Goal: Information Seeking & Learning: Find specific fact

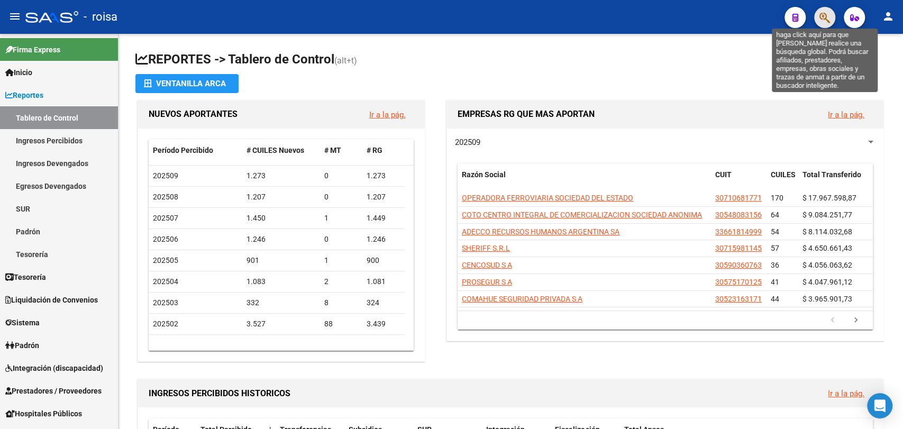
click at [823, 16] on icon "button" at bounding box center [825, 18] width 11 height 12
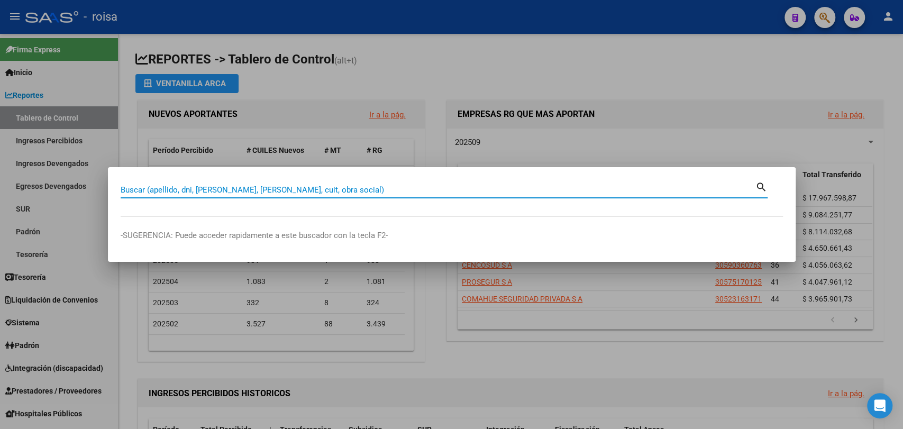
paste input "23707421"
type input "23707421"
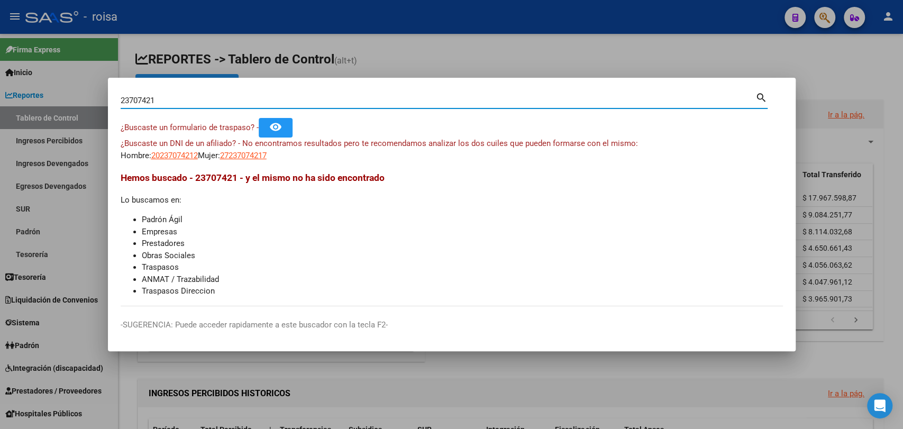
click at [0, 233] on div at bounding box center [451, 214] width 903 height 429
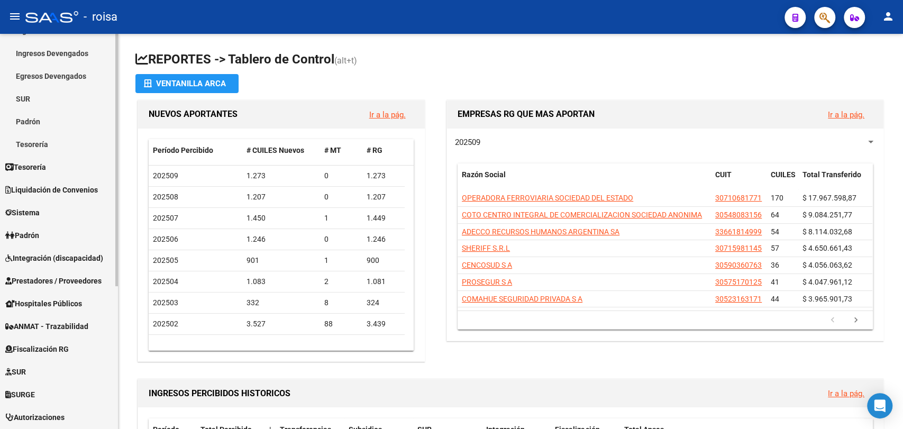
scroll to position [223, 0]
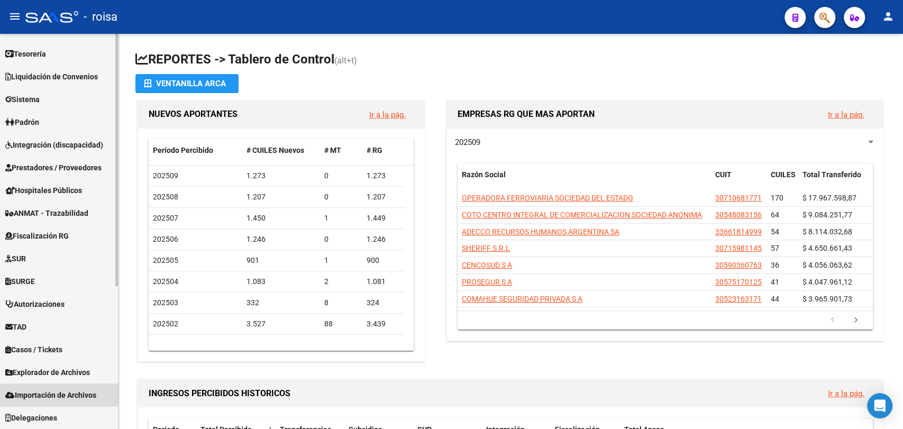
click at [51, 395] on span "Importación de Archivos" at bounding box center [50, 395] width 91 height 12
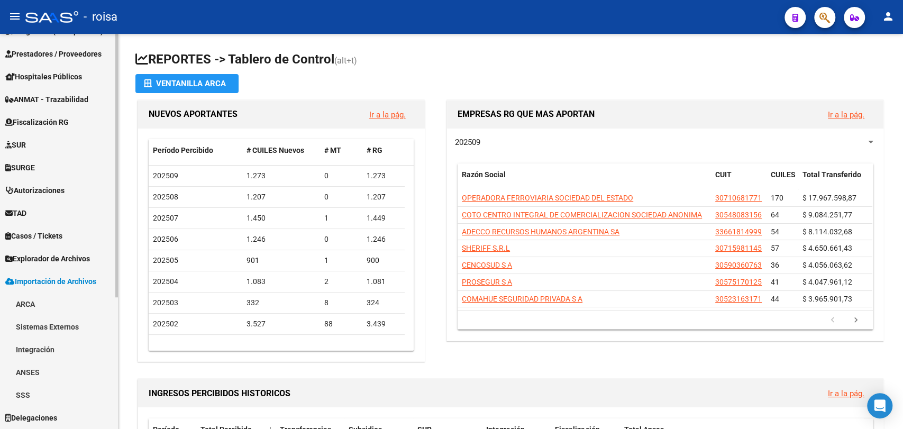
scroll to position [178, 0]
click at [27, 262] on span "Explorador de Archivos" at bounding box center [47, 259] width 85 height 12
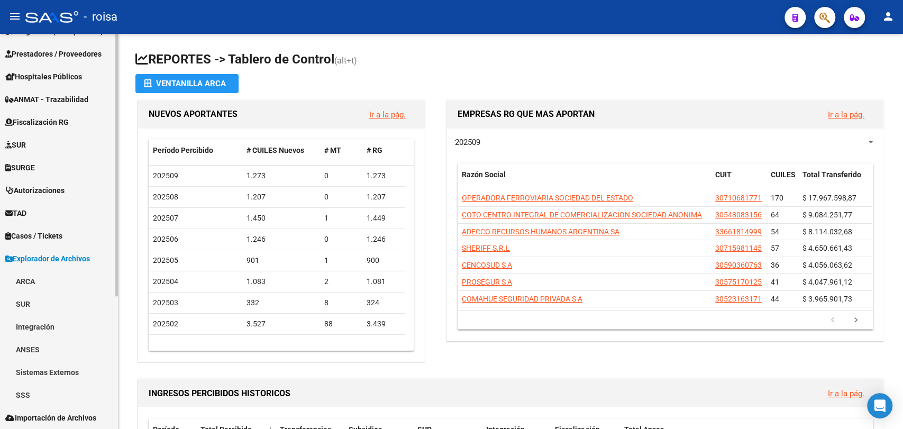
click at [35, 399] on link "SSS" at bounding box center [59, 395] width 118 height 23
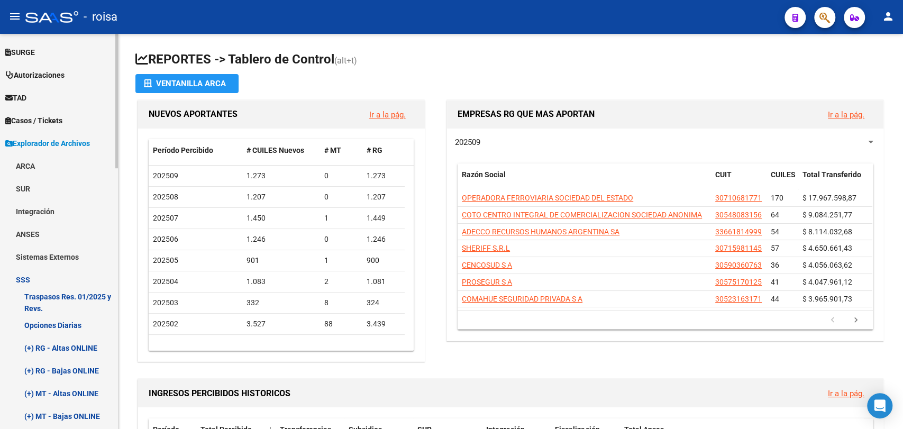
scroll to position [295, 0]
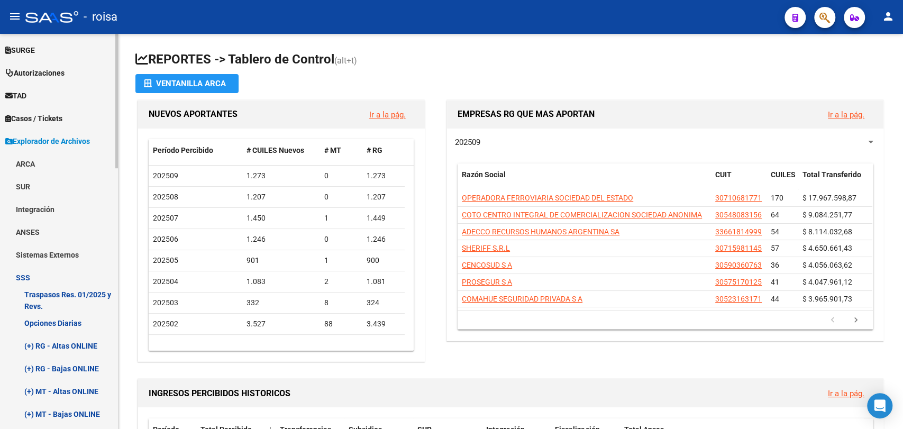
click at [41, 323] on link "Opciones Diarias" at bounding box center [59, 323] width 118 height 23
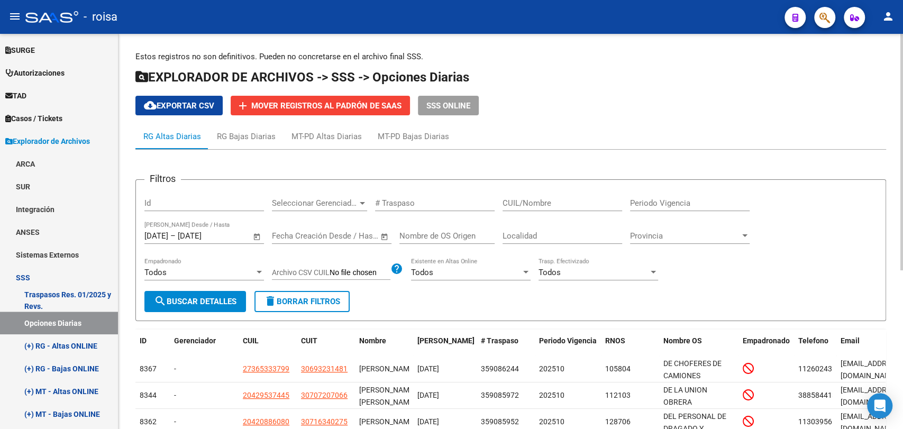
click at [254, 237] on span "Open calendar" at bounding box center [256, 236] width 25 height 25
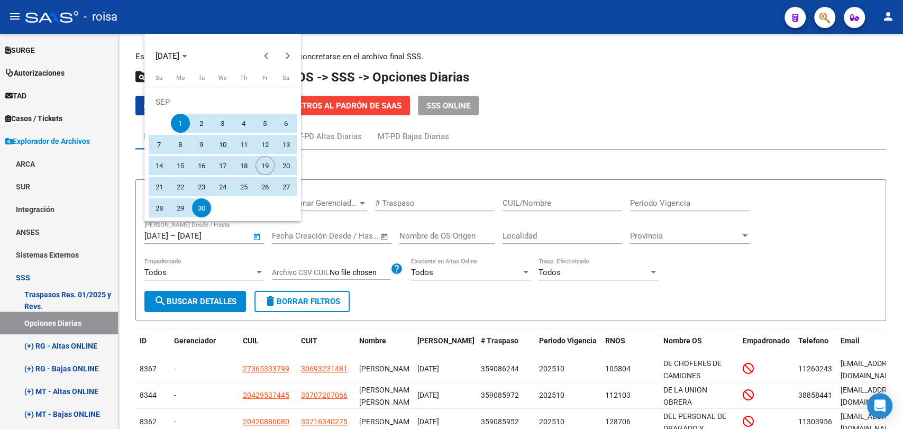
click at [445, 179] on div at bounding box center [451, 214] width 903 height 429
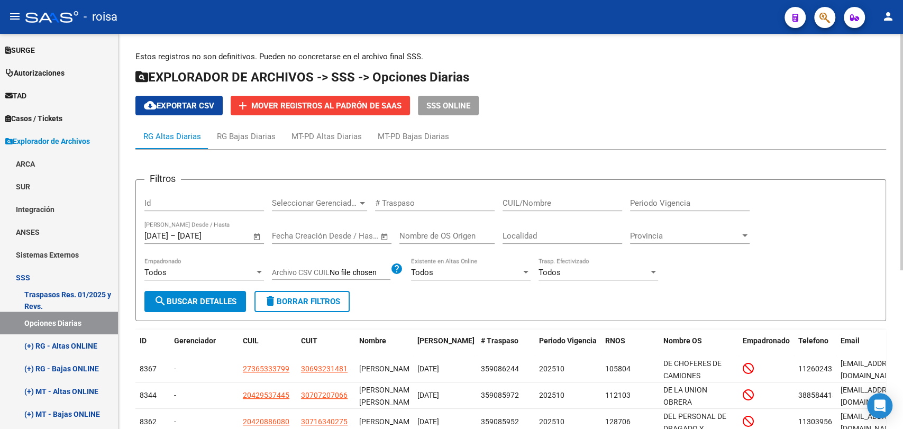
click at [297, 296] on button "delete Borrar Filtros" at bounding box center [302, 301] width 95 height 21
click at [537, 202] on input "CUIL/Nombre" at bounding box center [563, 203] width 120 height 10
paste input "20237074212"
type input "20237074212"
click at [203, 297] on span "search Buscar Detalles" at bounding box center [195, 302] width 83 height 10
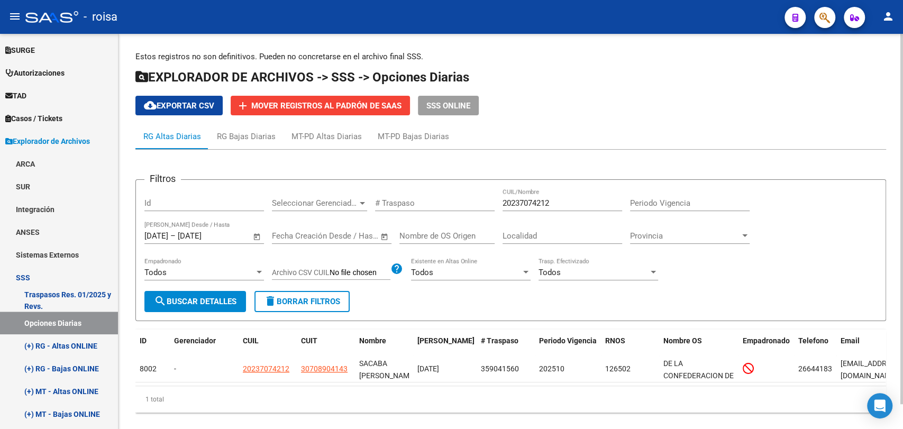
click at [594, 399] on div "1 total" at bounding box center [510, 399] width 751 height 26
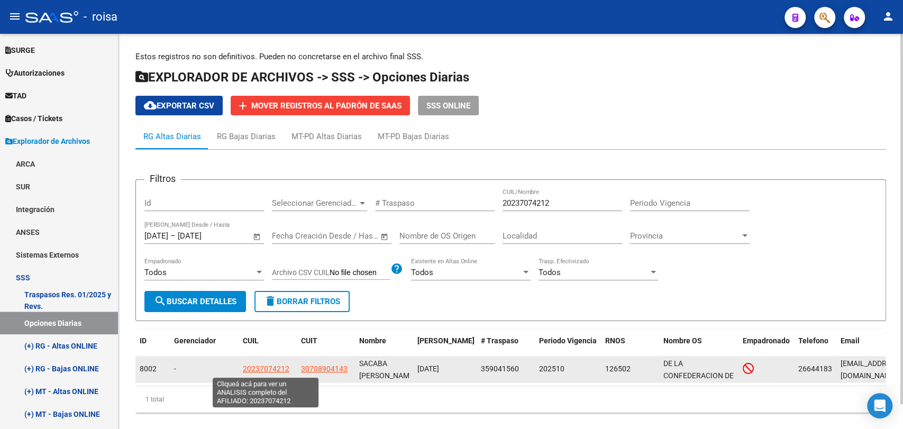
click at [272, 371] on span "20237074212" at bounding box center [266, 369] width 47 height 8
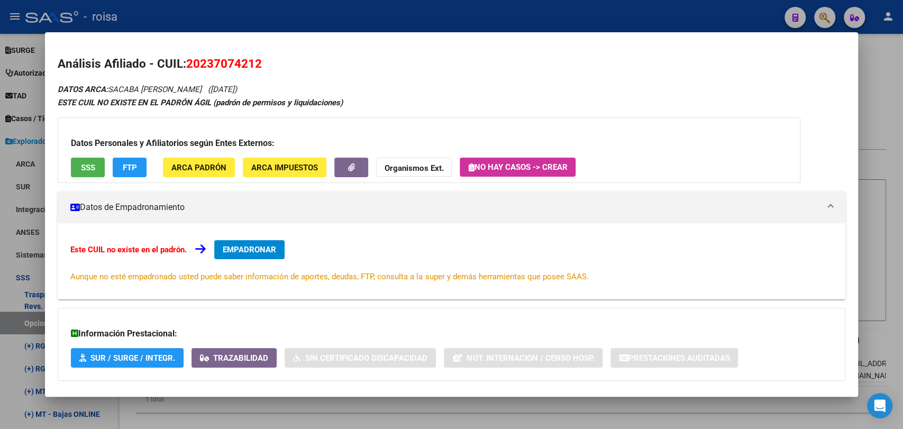
scroll to position [54, 0]
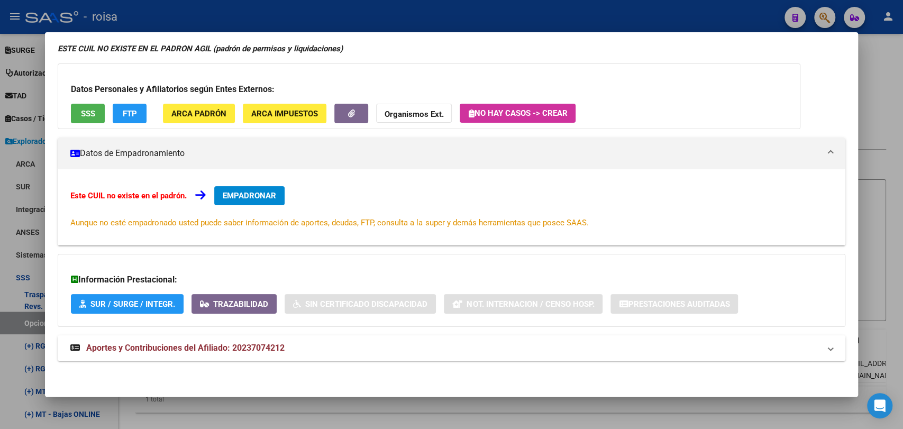
click at [321, 349] on mat-panel-title "Aportes y Contribuciones del Afiliado: 20237074212" at bounding box center [444, 348] width 749 height 13
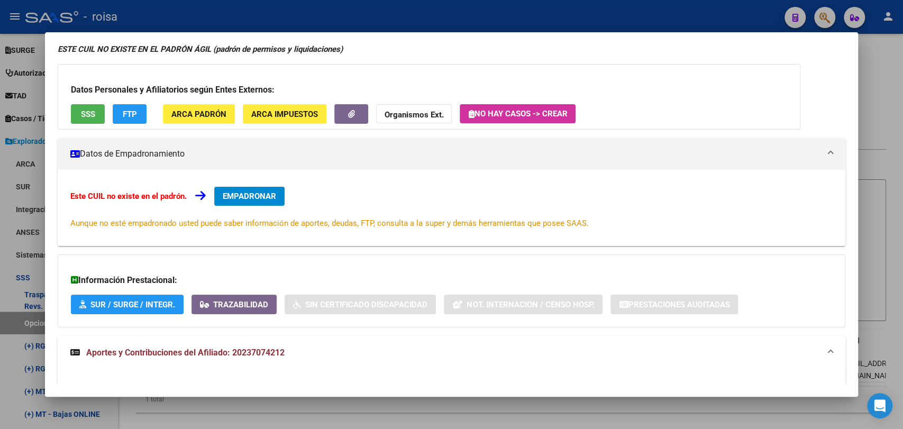
scroll to position [0, 0]
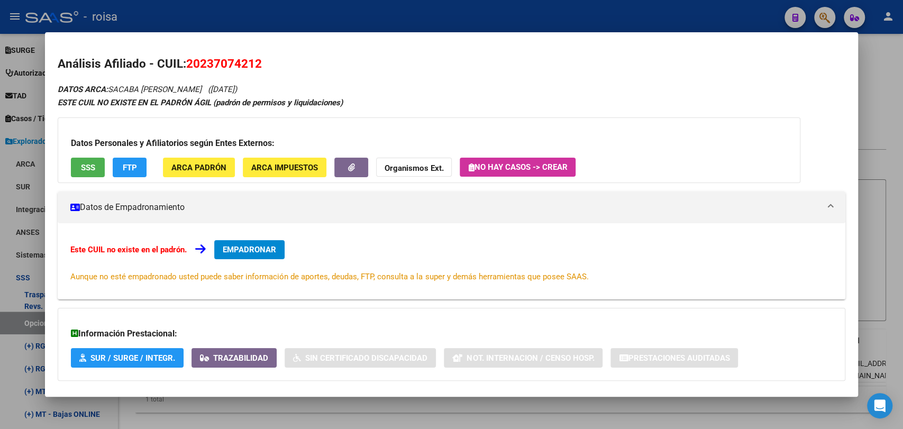
click at [902, 184] on div at bounding box center [451, 214] width 903 height 429
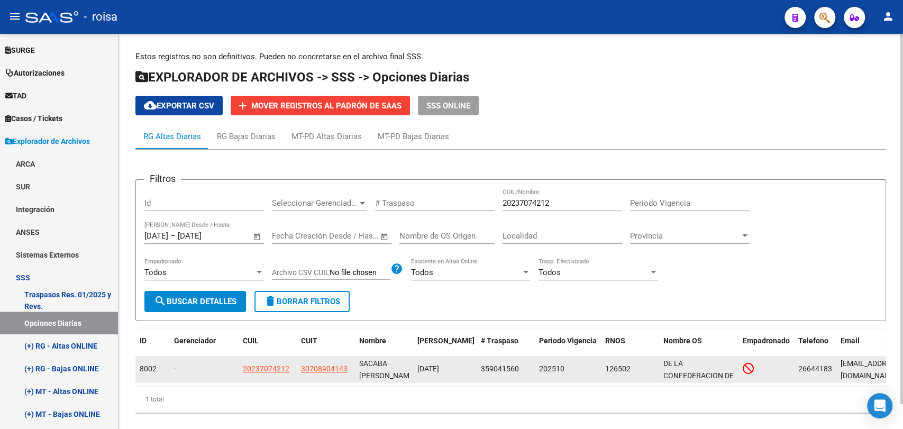
drag, startPoint x: 513, startPoint y: 368, endPoint x: 532, endPoint y: 369, distance: 19.1
click at [532, 369] on datatable-body-cell "359041560" at bounding box center [506, 369] width 58 height 26
click at [565, 372] on div "202510" at bounding box center [568, 369] width 58 height 12
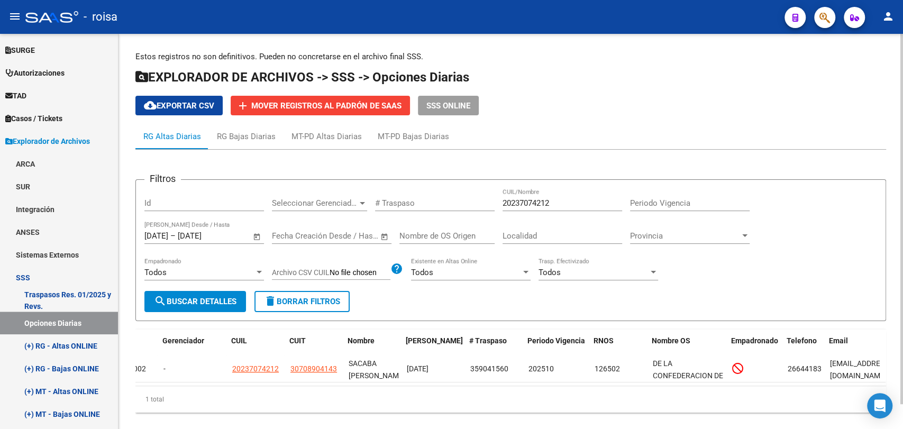
scroll to position [0, 12]
drag, startPoint x: 646, startPoint y: 396, endPoint x: 695, endPoint y: 399, distance: 49.8
click at [695, 399] on div "1 total" at bounding box center [510, 399] width 751 height 26
drag, startPoint x: 669, startPoint y: 396, endPoint x: 754, endPoint y: 396, distance: 84.7
click at [754, 396] on div "1 total" at bounding box center [510, 399] width 751 height 26
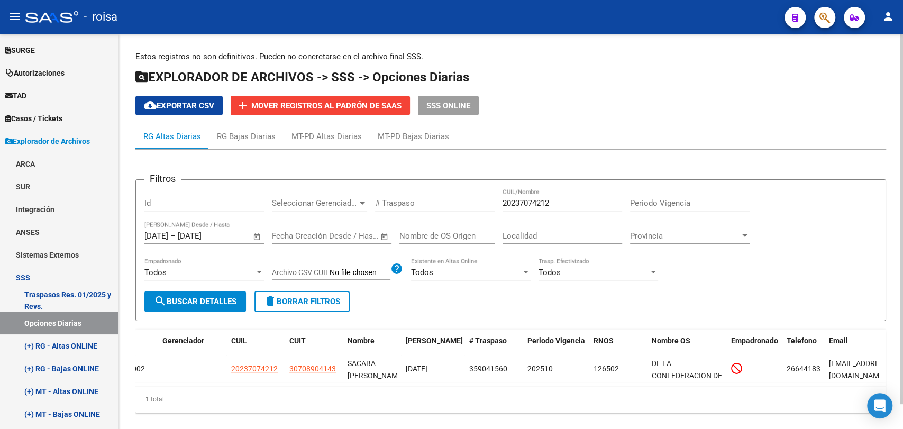
click at [752, 383] on datatable-selection "8002 - 20237074212 30708904143 SACABA [PERSON_NAME] [DATE] 359041560 202510 126…" at bounding box center [499, 380] width 750 height 10
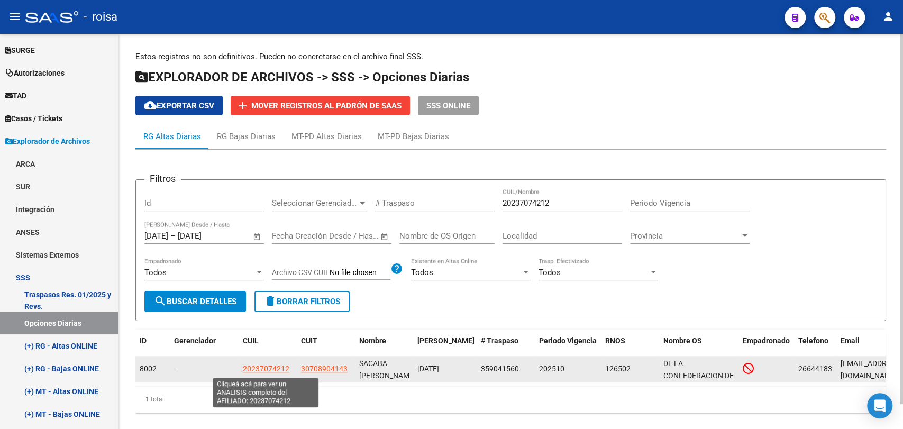
click at [281, 368] on span "20237074212" at bounding box center [266, 369] width 47 height 8
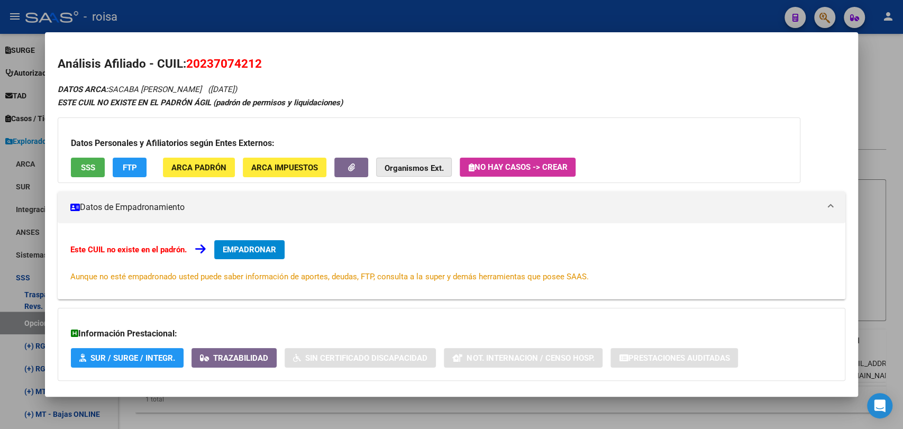
click at [405, 168] on strong "Organismos Ext." at bounding box center [414, 169] width 59 height 10
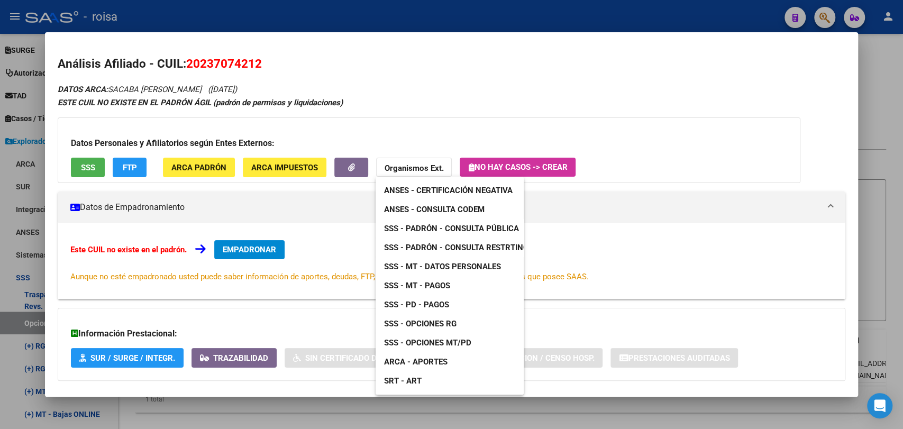
click at [454, 224] on span "SSS - Padrón - Consulta Pública" at bounding box center [451, 229] width 135 height 10
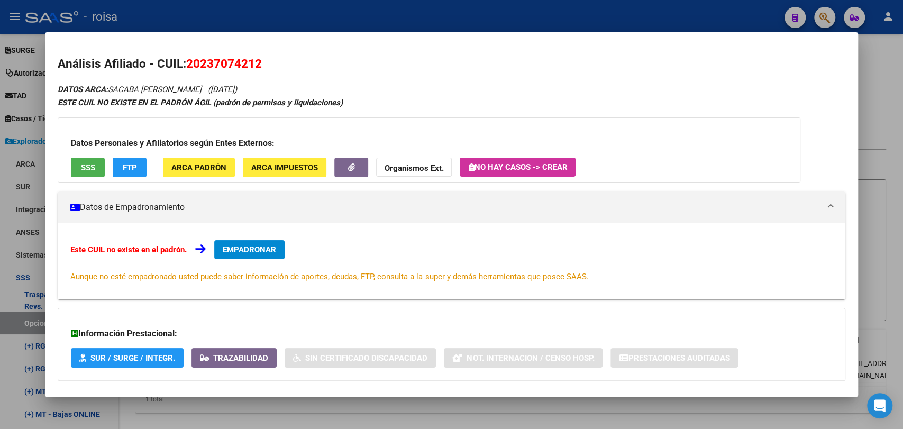
click at [902, 255] on div at bounding box center [451, 214] width 903 height 429
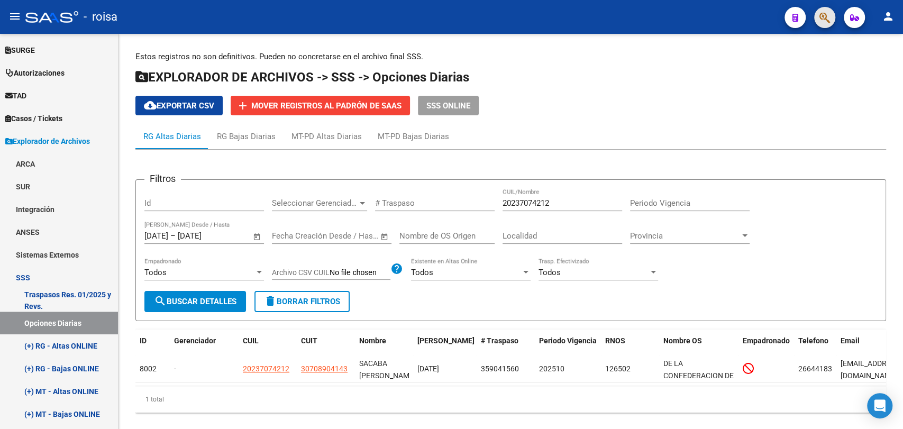
click at [830, 15] on button "button" at bounding box center [824, 17] width 21 height 21
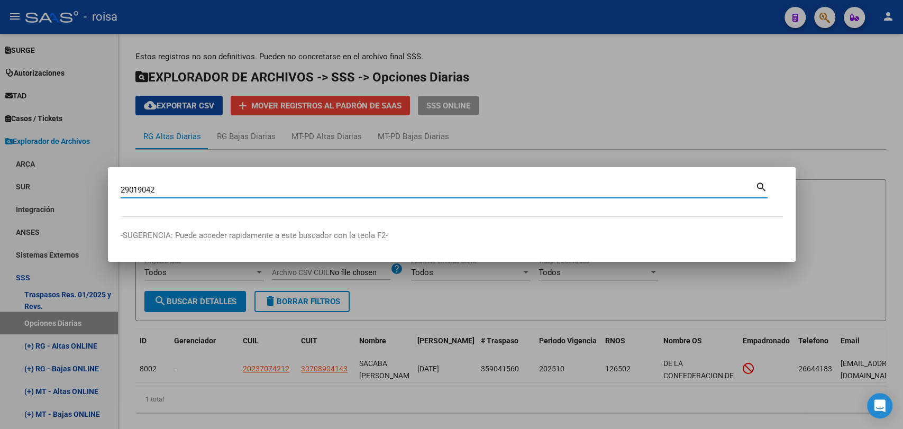
type input "29019042"
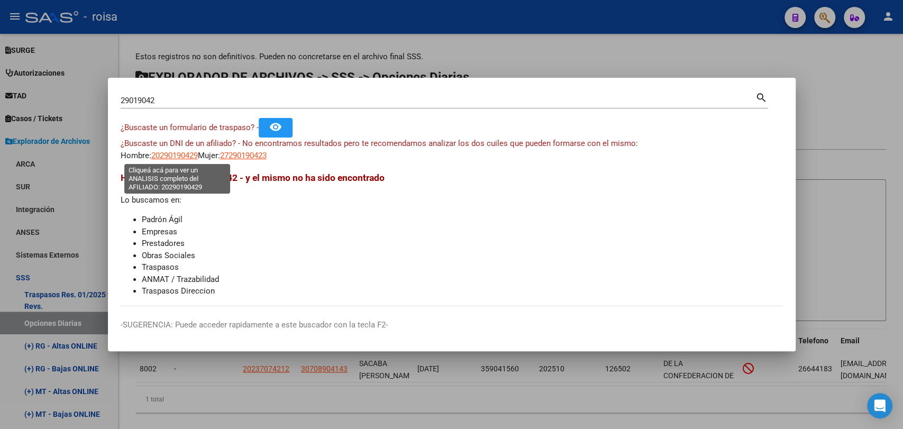
click at [162, 156] on span "20290190429" at bounding box center [174, 156] width 47 height 10
type textarea "20290190429"
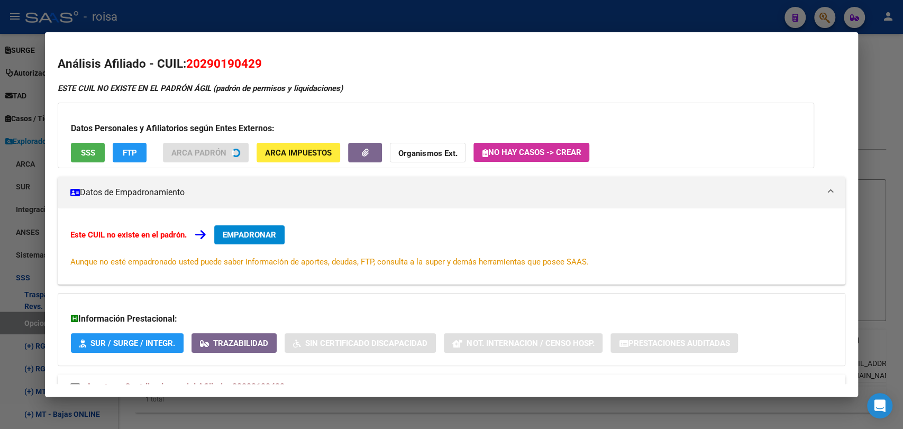
scroll to position [16, 0]
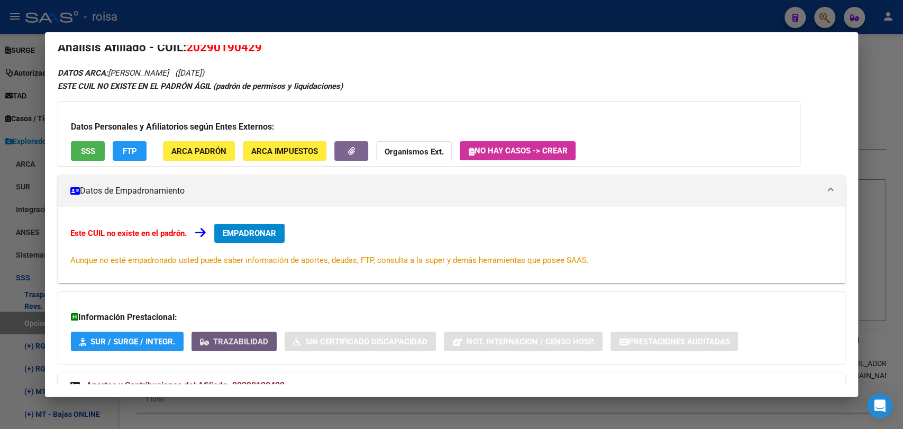
click at [253, 348] on button "Trazabilidad" at bounding box center [234, 342] width 85 height 20
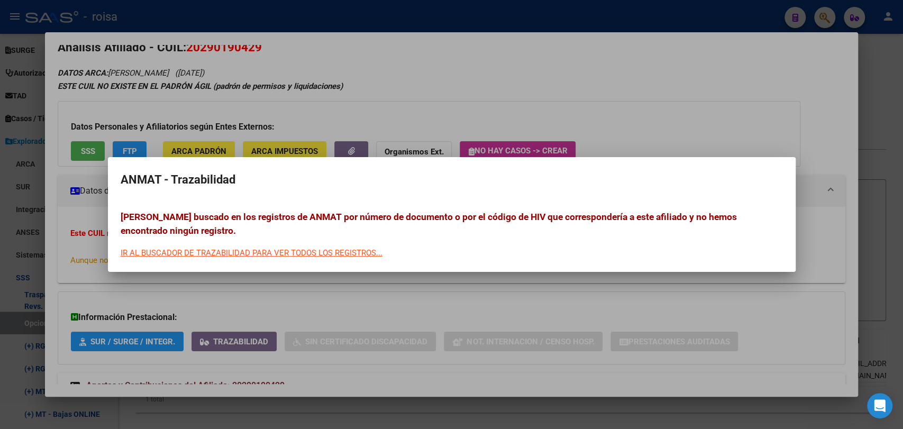
click at [709, 289] on div at bounding box center [451, 214] width 903 height 429
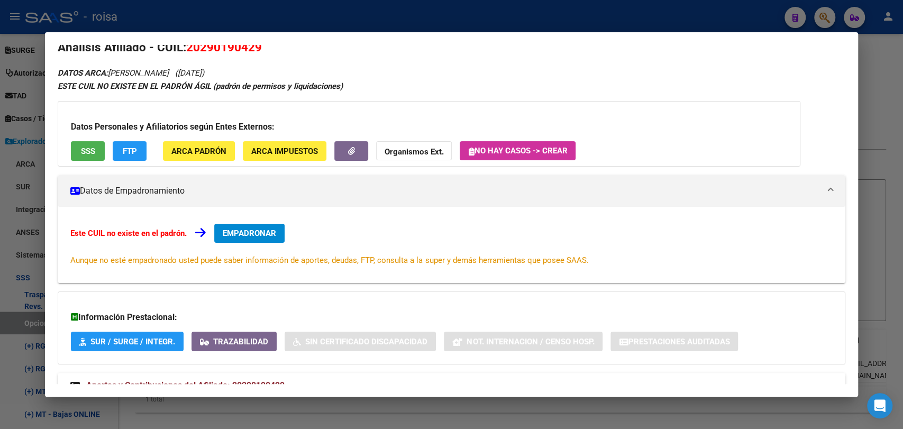
click at [310, 380] on mat-panel-title "Aportes y Contribuciones del Afiliado: 20290190429" at bounding box center [444, 385] width 749 height 13
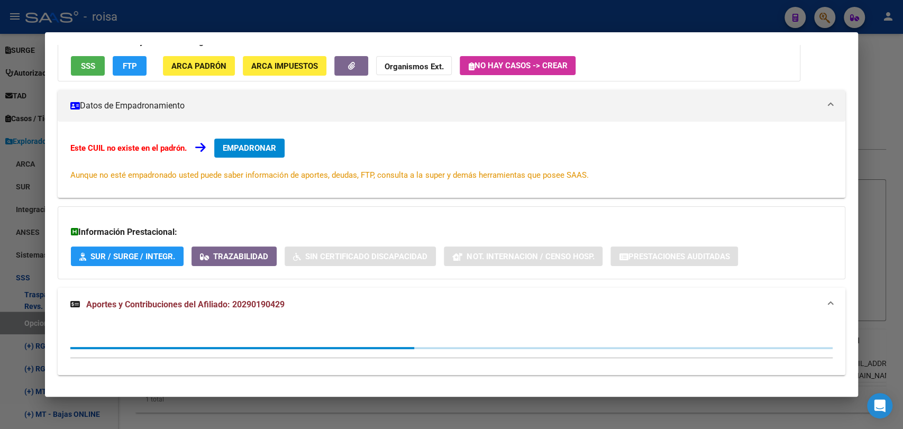
scroll to position [271, 0]
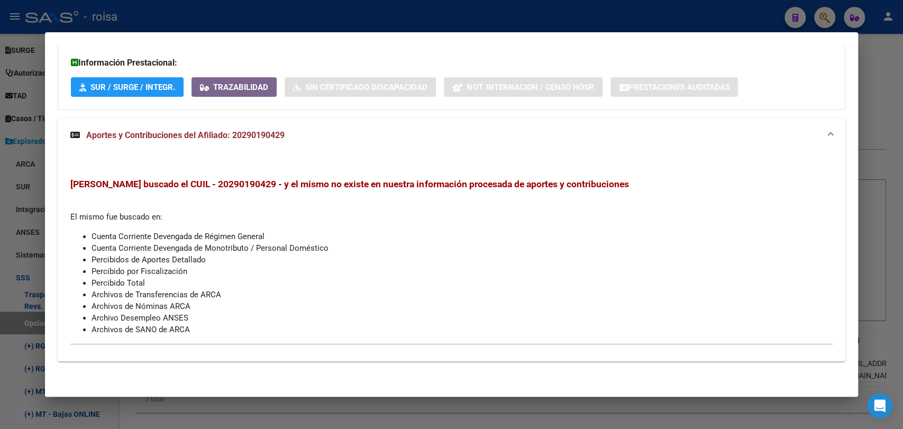
click at [902, 257] on div at bounding box center [451, 214] width 903 height 429
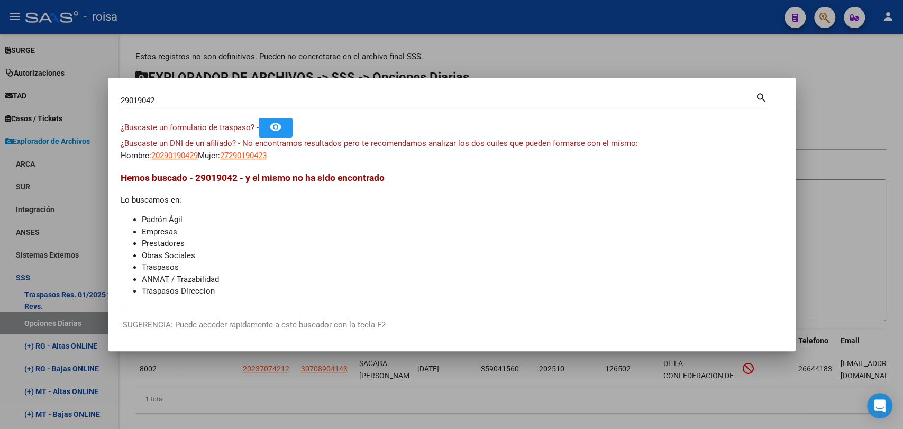
drag, startPoint x: 621, startPoint y: 53, endPoint x: 652, endPoint y: 24, distance: 43.0
click at [621, 54] on div at bounding box center [451, 214] width 903 height 429
